Goal: Navigation & Orientation: Find specific page/section

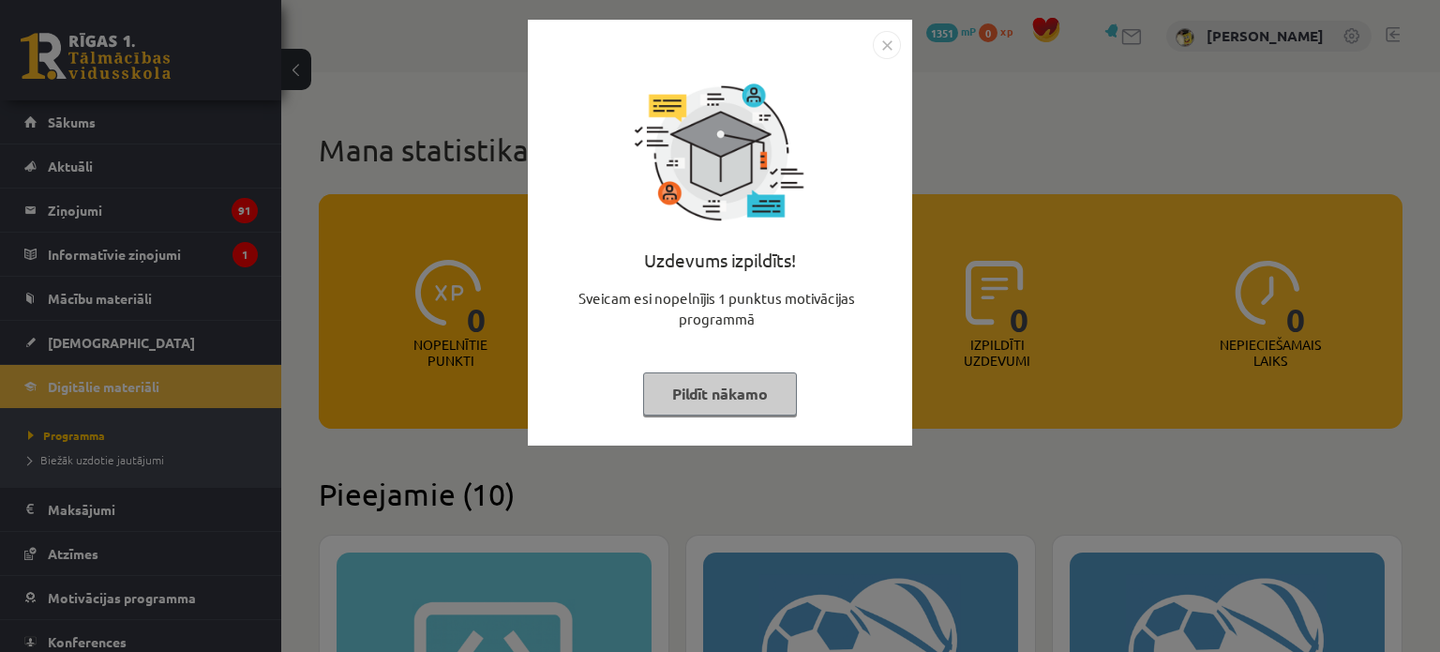
click at [715, 404] on button "Pildīt nākamo" at bounding box center [720, 393] width 154 height 43
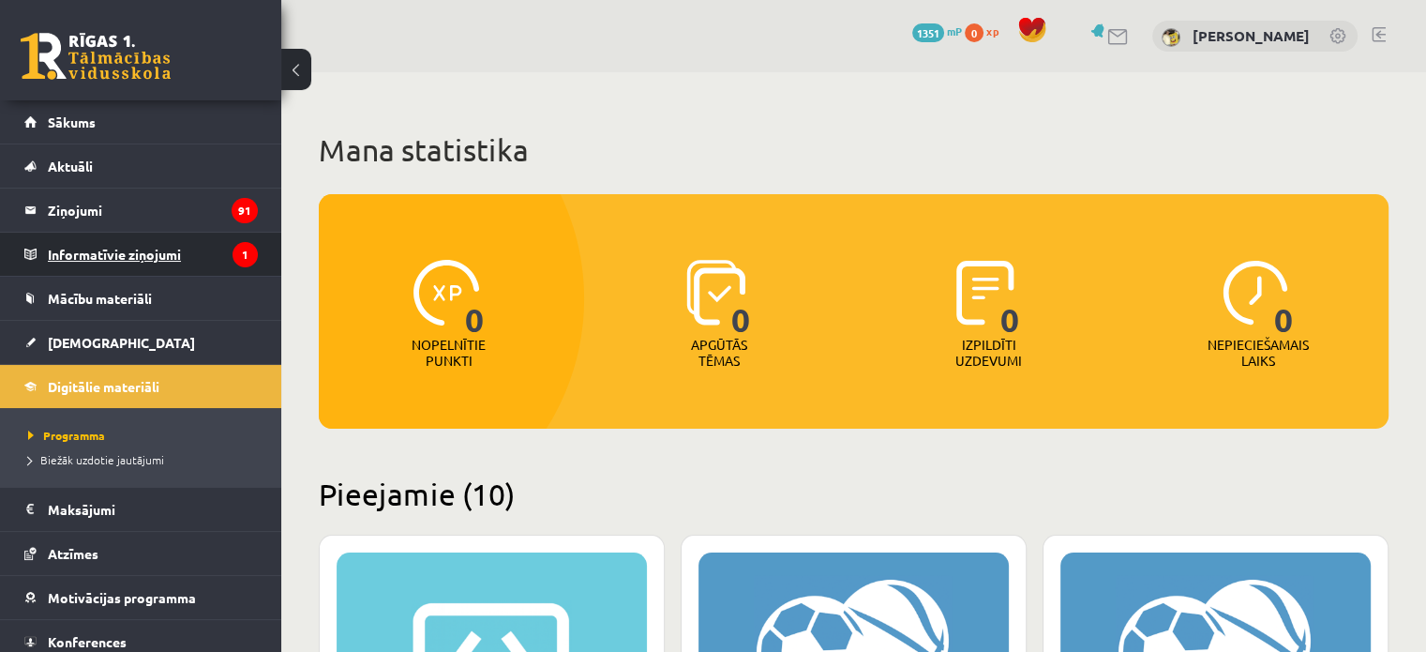
click at [146, 268] on legend "Informatīvie ziņojumi 1" at bounding box center [153, 254] width 210 height 43
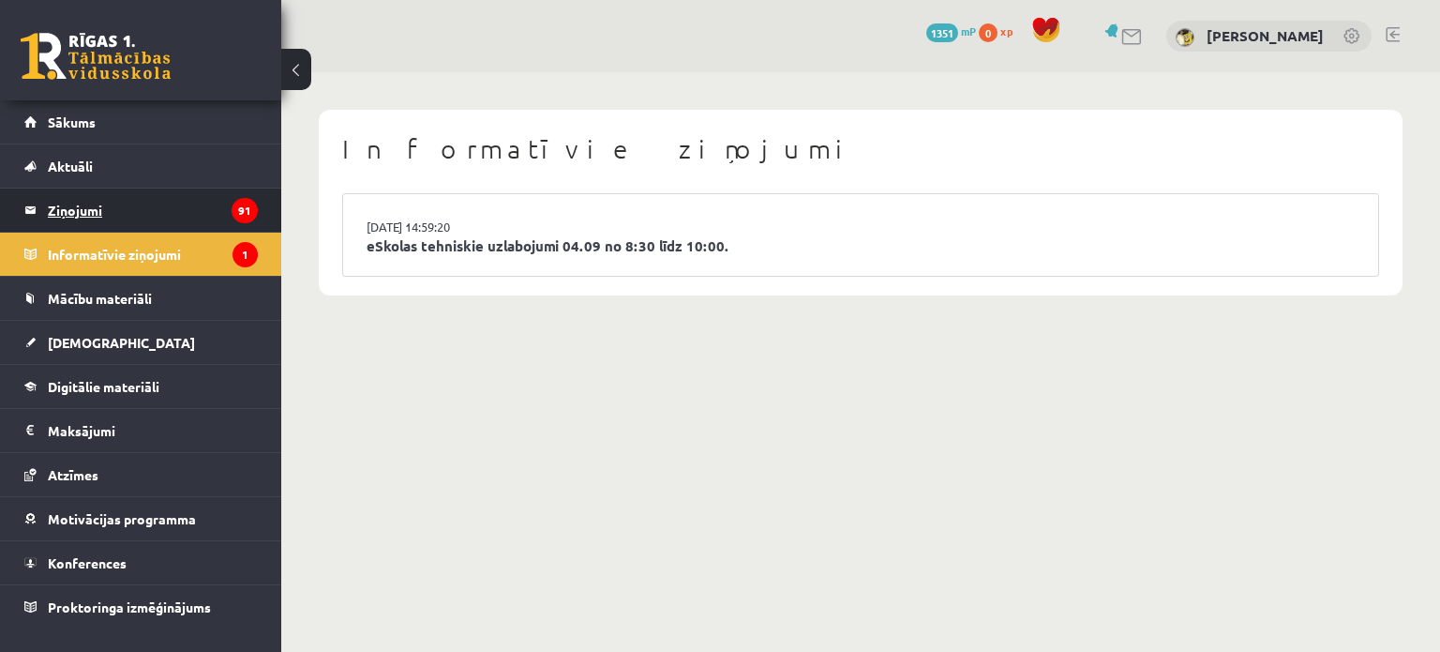
click at [109, 190] on legend "Ziņojumi 91" at bounding box center [153, 209] width 210 height 43
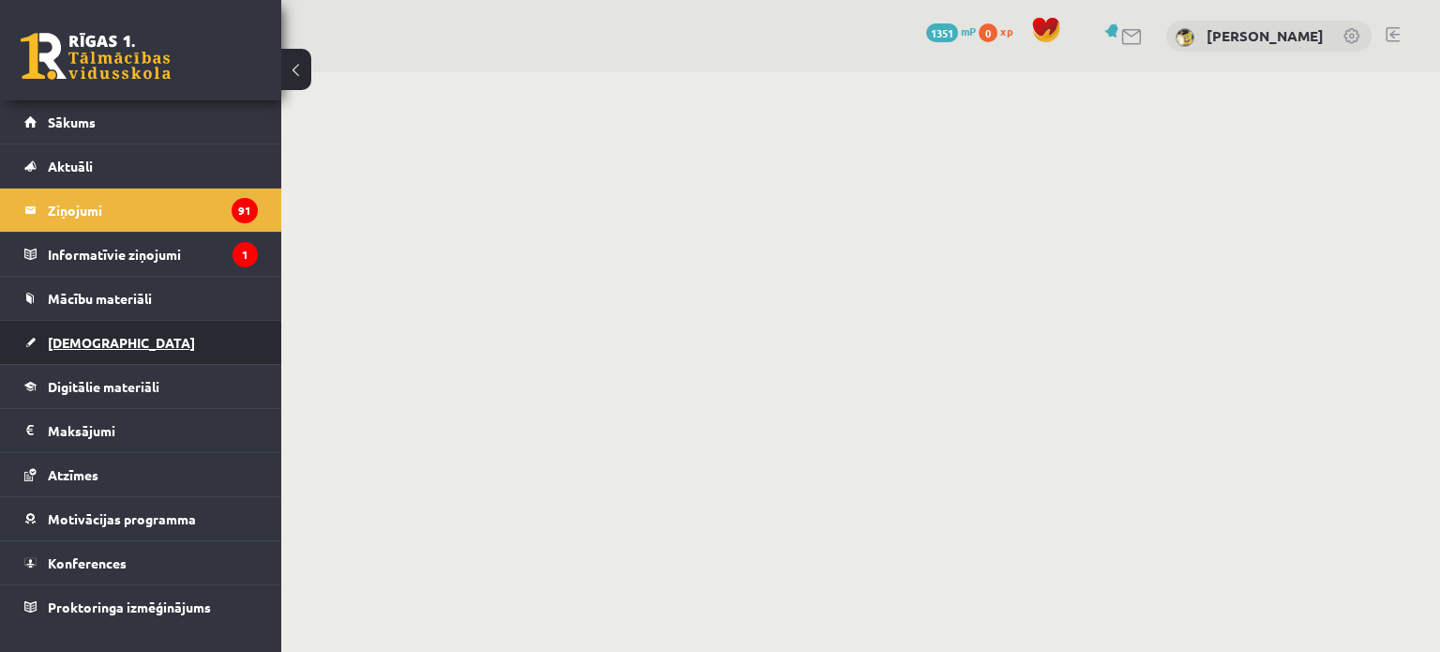
click at [122, 340] on link "[DEMOGRAPHIC_DATA]" at bounding box center [140, 342] width 233 height 43
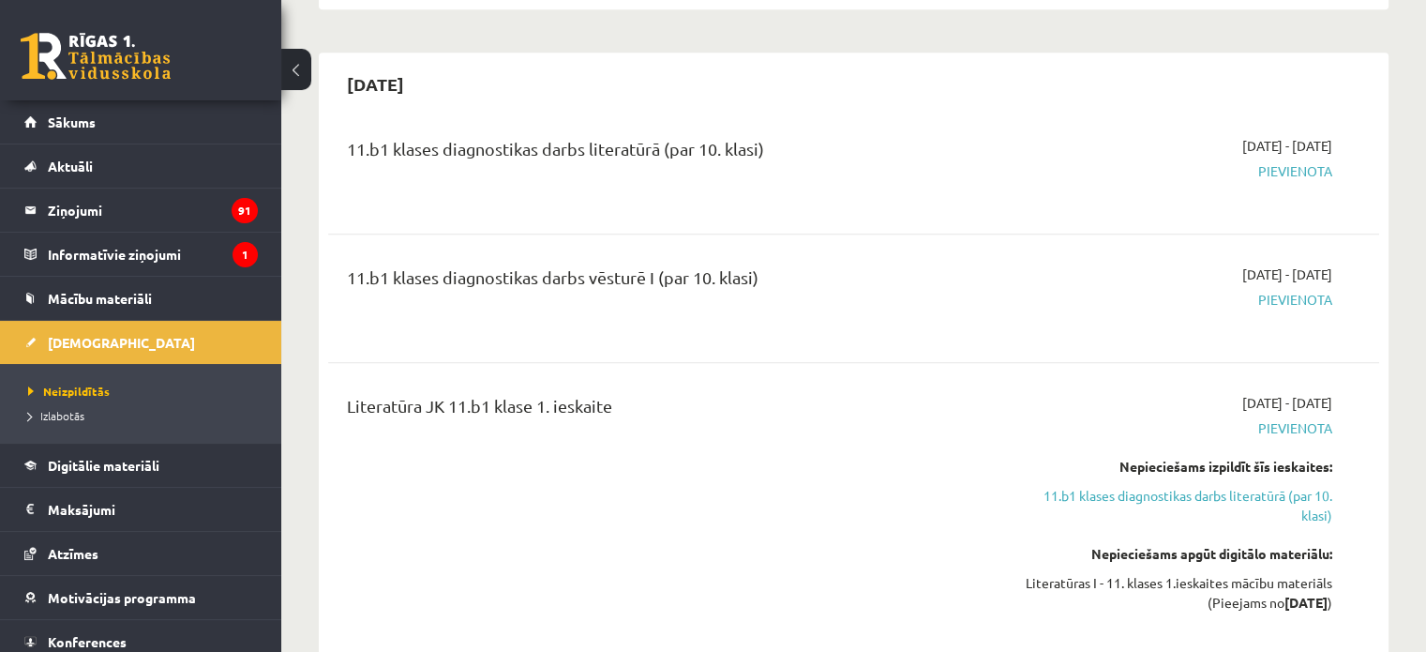
scroll to position [1219, 0]
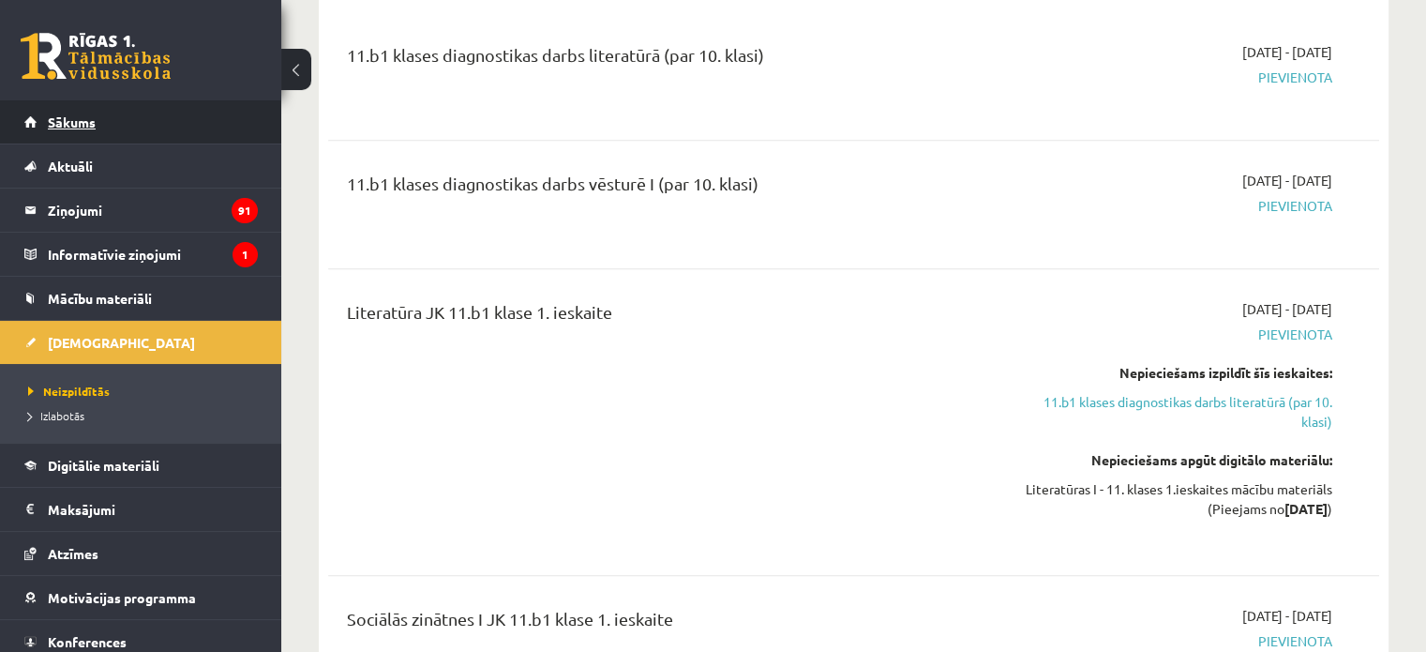
click at [90, 127] on span "Sākums" at bounding box center [72, 121] width 48 height 17
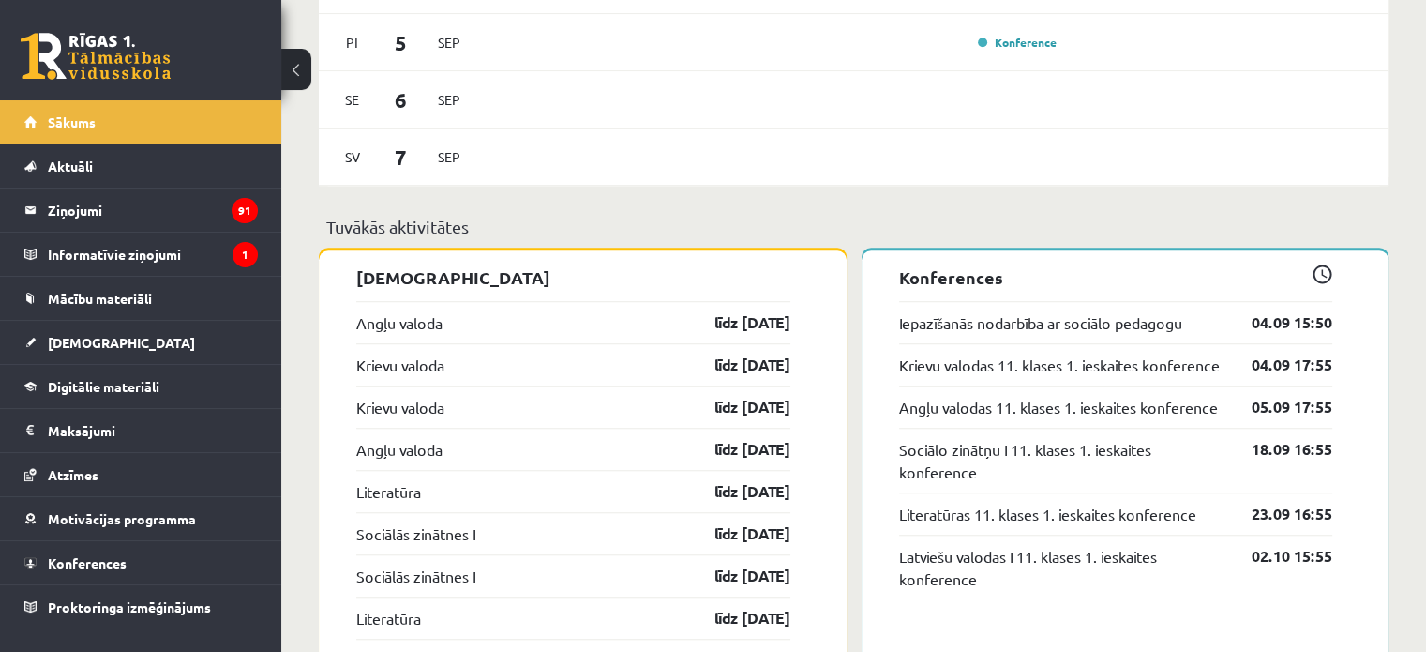
scroll to position [1226, 0]
